Goal: Navigation & Orientation: Find specific page/section

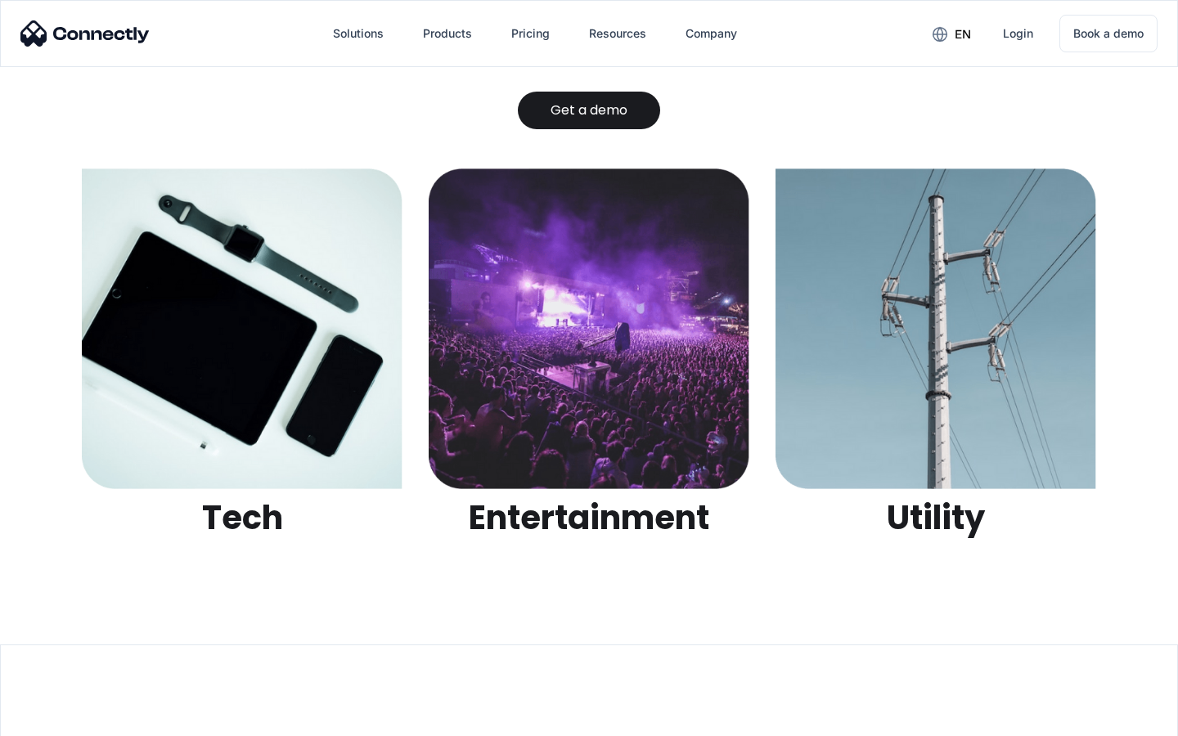
scroll to position [5161, 0]
